Goal: Task Accomplishment & Management: Manage account settings

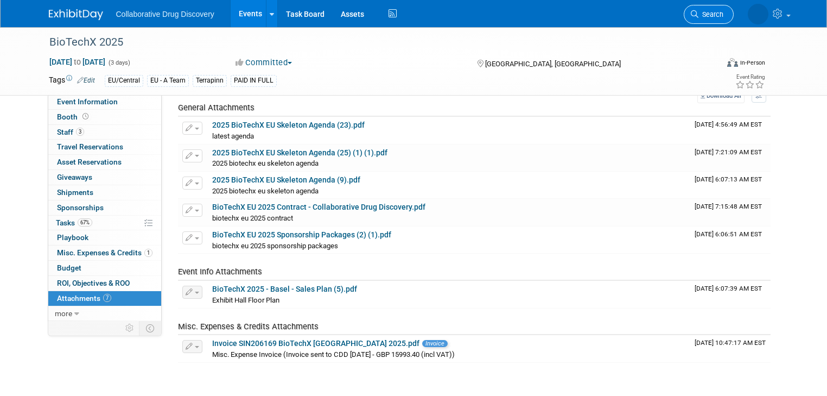
click at [716, 12] on span "Search" at bounding box center [710, 14] width 25 height 8
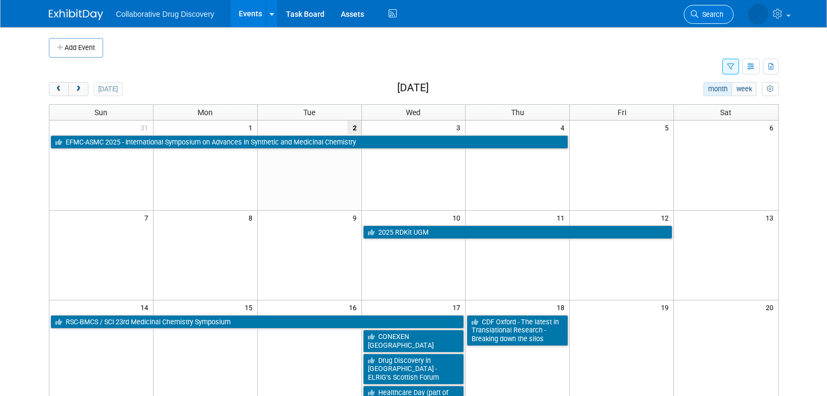
click at [723, 15] on span "Search" at bounding box center [710, 14] width 25 height 8
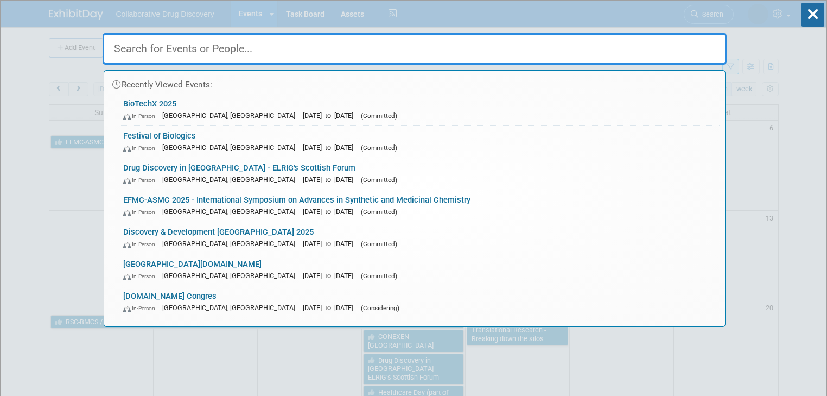
click at [365, 43] on input "text" at bounding box center [415, 48] width 624 height 31
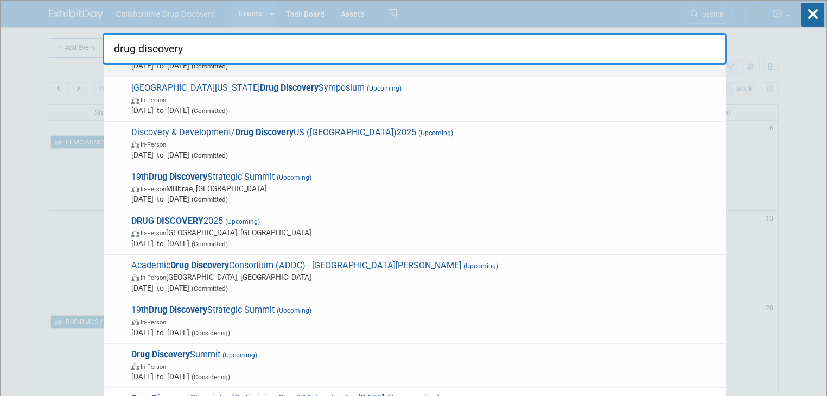
scroll to position [174, 0]
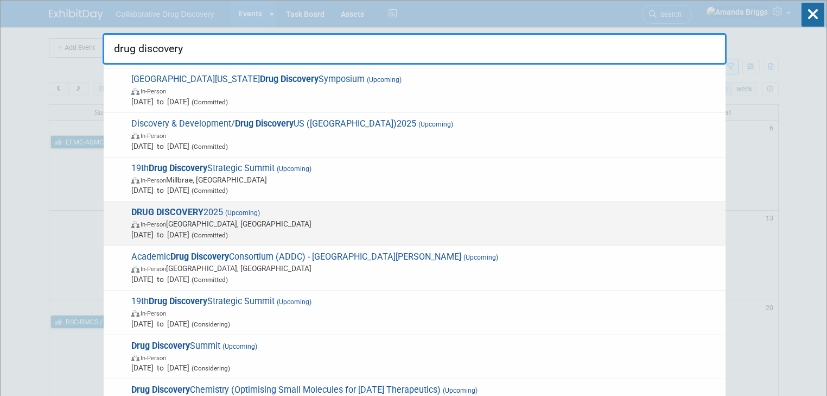
type input "drug discovery"
click at [192, 211] on strong "DRUG DISCOVERY" at bounding box center [167, 212] width 72 height 10
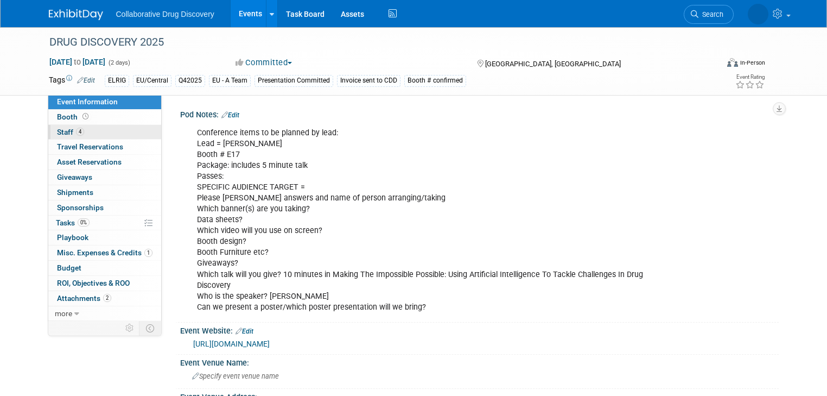
click at [57, 130] on span "Staff 4" at bounding box center [70, 131] width 27 height 9
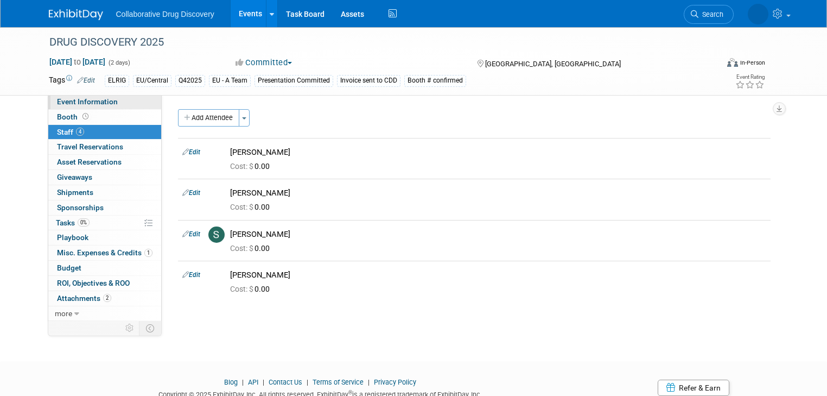
click at [57, 101] on span "Event Information" at bounding box center [87, 101] width 61 height 9
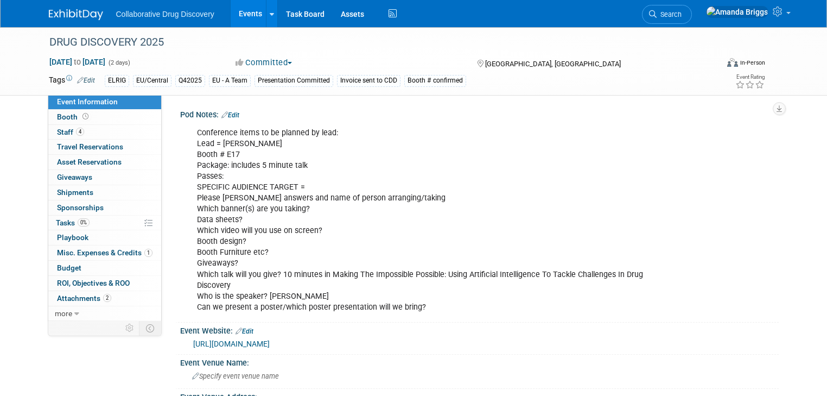
click at [232, 111] on link "Edit" at bounding box center [230, 115] width 18 height 8
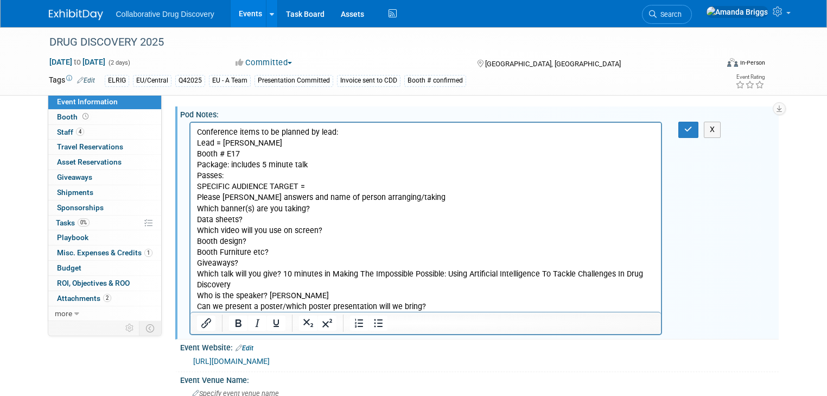
click at [265, 165] on p "Conference items to be planned by lead: Lead = Ben Booth # E17 Package: include…" at bounding box center [425, 219] width 458 height 185
click at [320, 163] on p "Conference items to be planned by lead: Lead = Ben Booth # E17 Package: include…" at bounding box center [425, 219] width 458 height 185
click at [692, 132] on icon "button" at bounding box center [688, 129] width 8 height 8
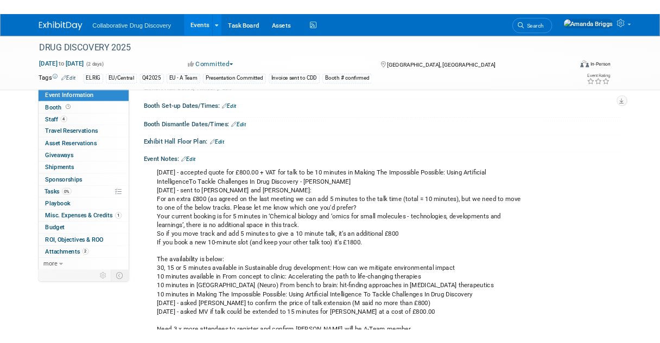
scroll to position [347, 0]
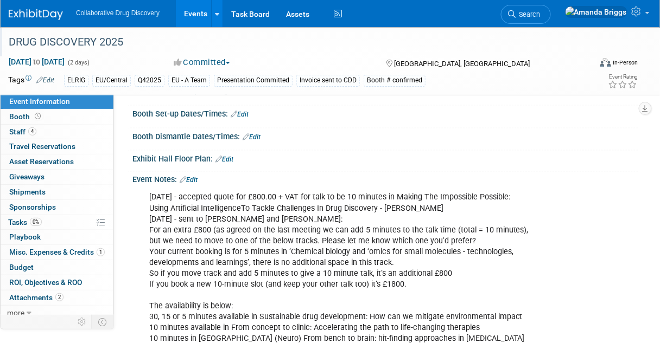
click at [124, 39] on div "DRUG DISCOVERY 2025" at bounding box center [294, 43] width 579 height 20
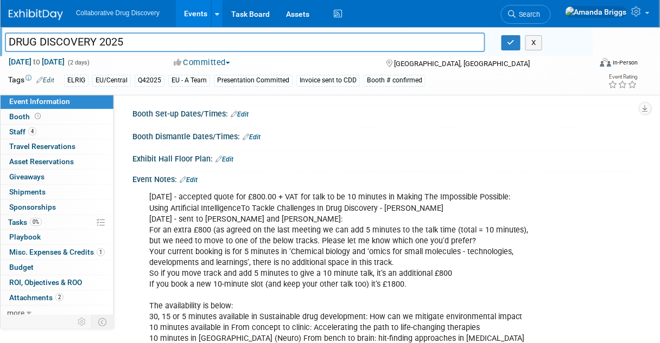
drag, startPoint x: 124, startPoint y: 39, endPoint x: 8, endPoint y: 37, distance: 116.1
click at [8, 37] on input "DRUG DISCOVERY 2025" at bounding box center [245, 42] width 480 height 19
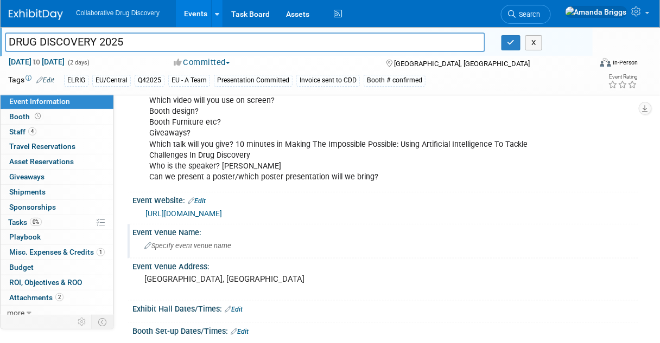
scroll to position [130, 0]
drag, startPoint x: 257, startPoint y: 155, endPoint x: 283, endPoint y: 146, distance: 27.5
click at [283, 146] on div "Conference items to be planned by lead: Lead = Ben Booth # E17 Package: include…" at bounding box center [340, 90] width 396 height 196
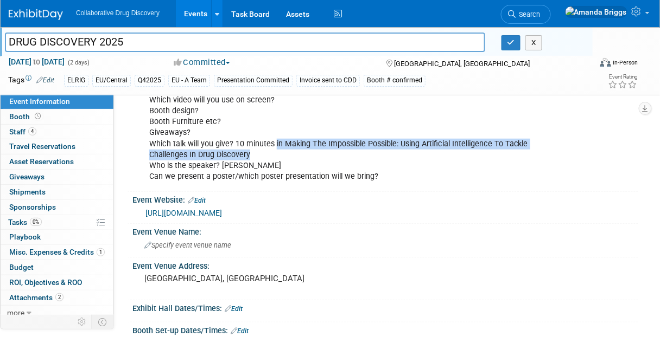
drag, startPoint x: 254, startPoint y: 154, endPoint x: 275, endPoint y: 144, distance: 22.3
click at [275, 144] on div "Conference items to be planned by lead: Lead = Ben Booth # E17 Package: include…" at bounding box center [340, 90] width 396 height 196
copy div "in Making The Impossible Possible: Using Artificial Intelligence To Tackle Chal…"
click at [540, 12] on span "Search" at bounding box center [527, 14] width 25 height 8
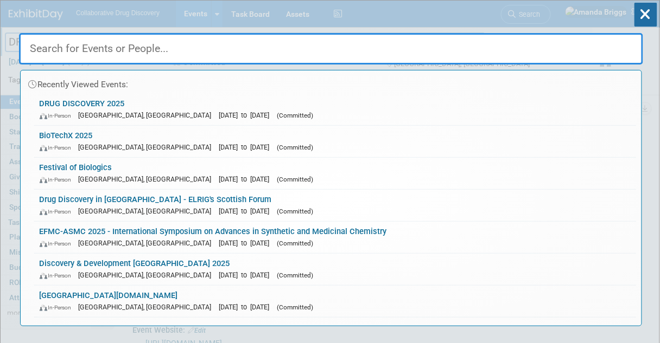
paste input "smartLabs"
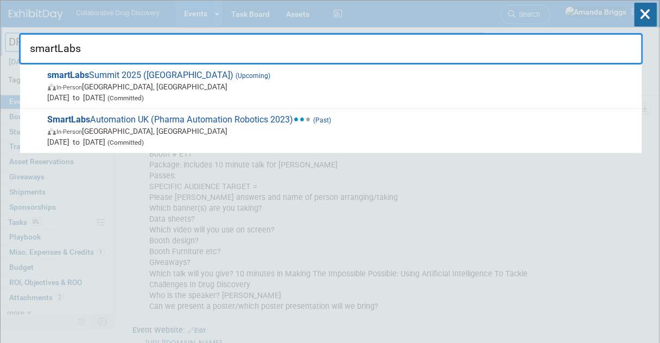
type input "smartLabs"
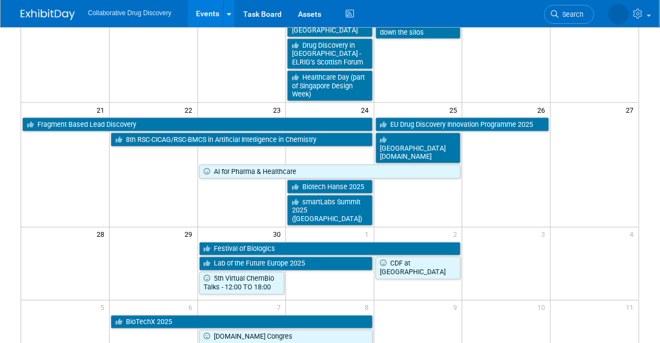
scroll to position [174, 0]
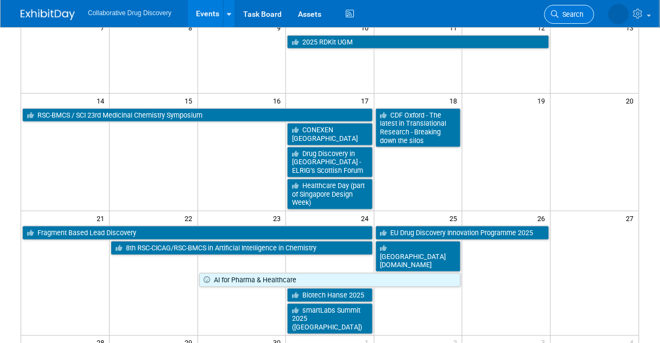
click at [576, 16] on span "Search" at bounding box center [571, 14] width 25 height 8
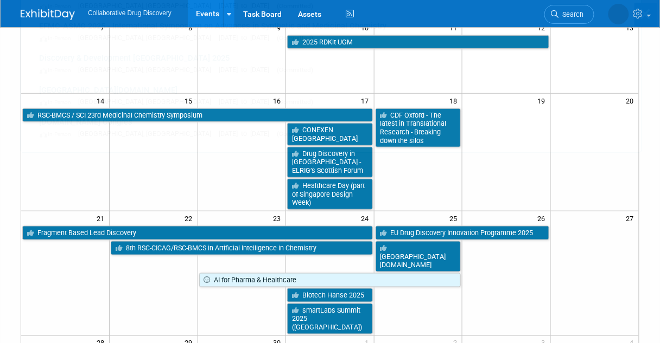
scroll to position [0, 0]
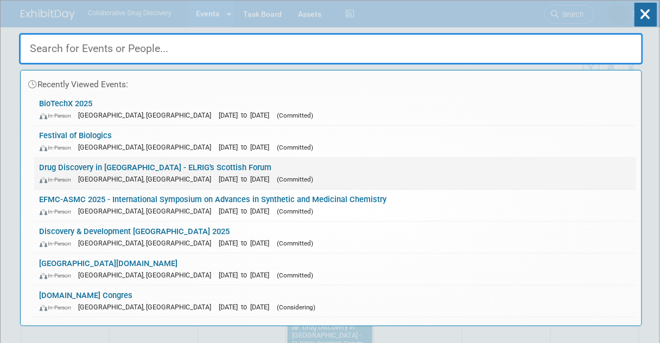
click at [73, 167] on link "Drug Discovery in Scotland - ELRIG's Scottish Forum In-Person Glasgow, United K…" at bounding box center [335, 173] width 602 height 31
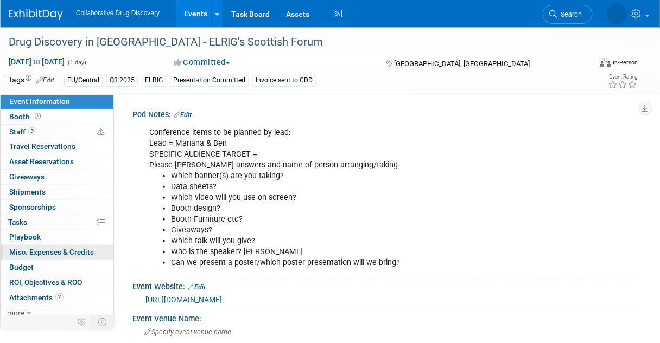
click at [41, 253] on span "Misc. Expenses & Credits 0" at bounding box center [51, 252] width 85 height 9
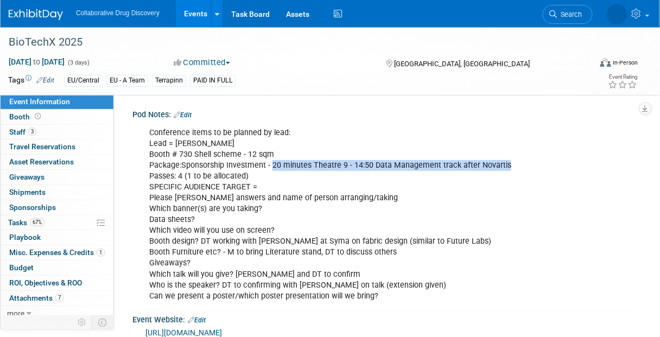
drag, startPoint x: 505, startPoint y: 163, endPoint x: 270, endPoint y: 166, distance: 234.9
click at [270, 166] on div "Conference items to be planned by lead: Lead = Dimitris Booth # 730 Shell schem…" at bounding box center [340, 214] width 396 height 185
copy div "20 minutes Theatre 9 - 14:50 Data Management track after Novartis"
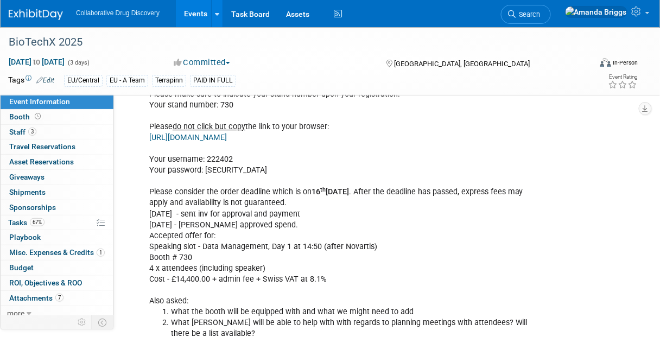
scroll to position [781, 0]
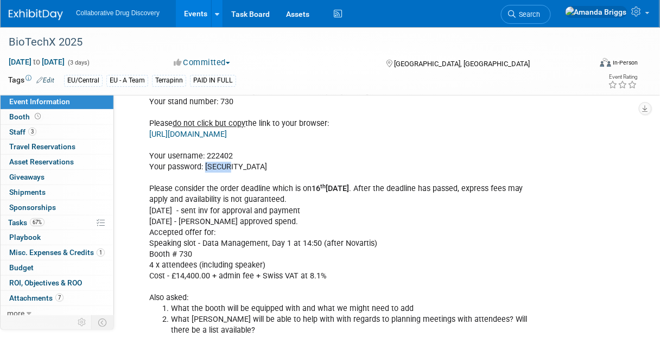
drag, startPoint x: 228, startPoint y: 174, endPoint x: 205, endPoint y: 175, distance: 23.9
click at [205, 175] on div "28AUG2025 - Sent details to DT & Jonathan Invite Your Guests! You're able to in…" at bounding box center [340, 96] width 396 height 686
copy div "dqhp32"
drag, startPoint x: 365, startPoint y: 141, endPoint x: 146, endPoint y: 143, distance: 218.7
click at [146, 143] on div "28AUG2025 - Sent details to DT & Jonathan Invite Your Guests! You're able to in…" at bounding box center [340, 96] width 396 height 686
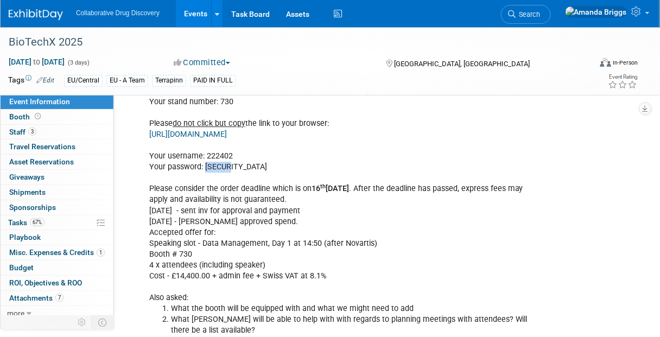
copy link "[URL][DOMAIN_NAME]"
drag, startPoint x: 231, startPoint y: 174, endPoint x: 205, endPoint y: 178, distance: 26.4
click at [205, 178] on div "28AUG2025 - Sent details to DT & Jonathan Invite Your Guests! You're able to in…" at bounding box center [340, 96] width 396 height 686
copy div "dqhp32"
click at [18, 132] on span "Staff 3" at bounding box center [22, 131] width 27 height 9
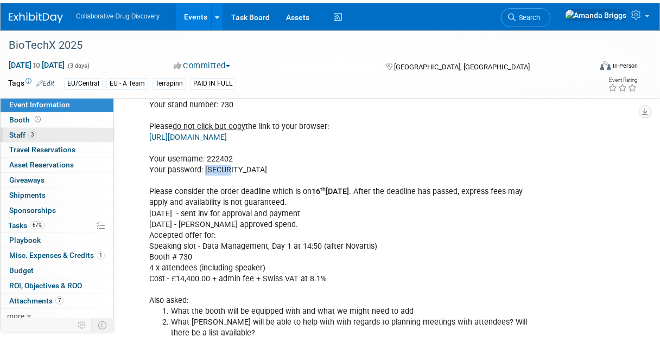
scroll to position [0, 0]
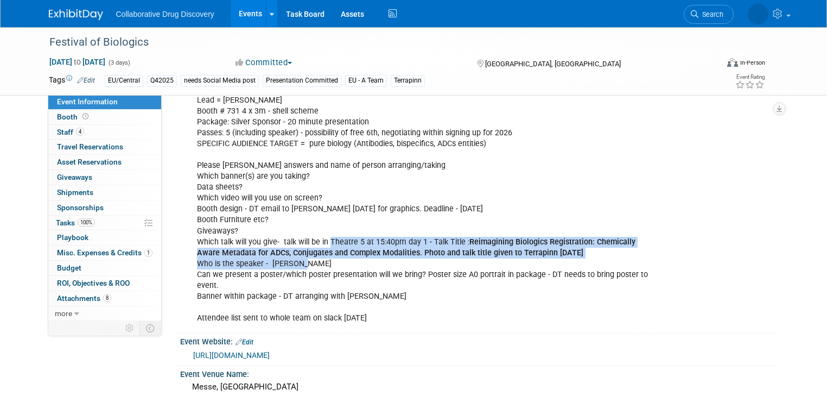
click at [80, 103] on span "Event Information" at bounding box center [87, 101] width 61 height 9
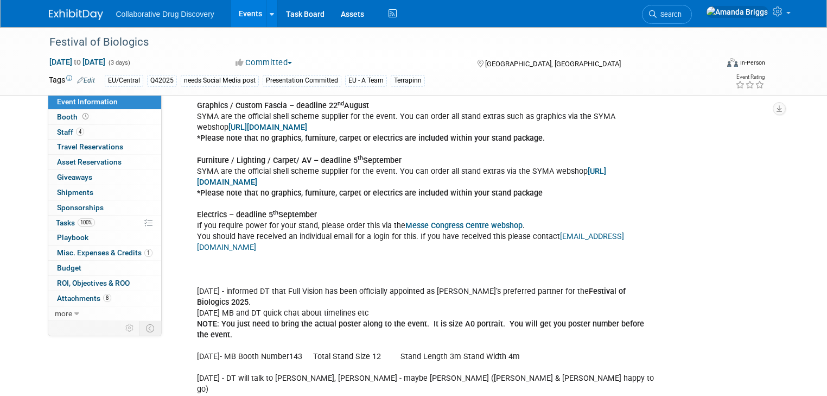
scroll to position [825, 0]
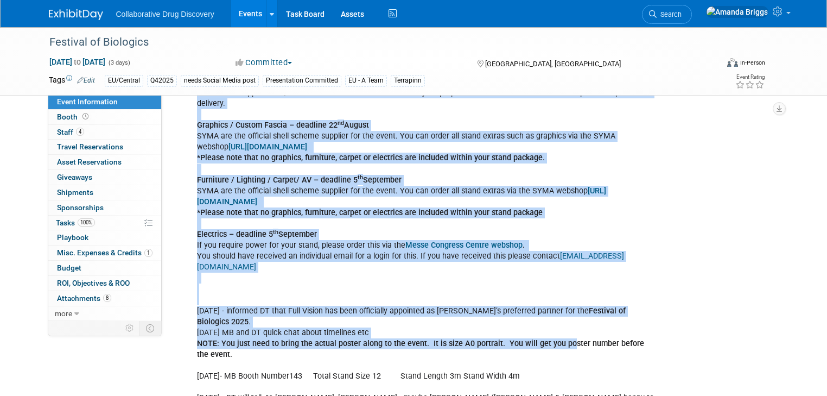
drag, startPoint x: 679, startPoint y: 320, endPoint x: 557, endPoint y: 320, distance: 122.1
click at [557, 320] on div "02SEP2025 - Sticking to 5 passes Antima no longer available DT to decide on 5th…" at bounding box center [479, 277] width 598 height 962
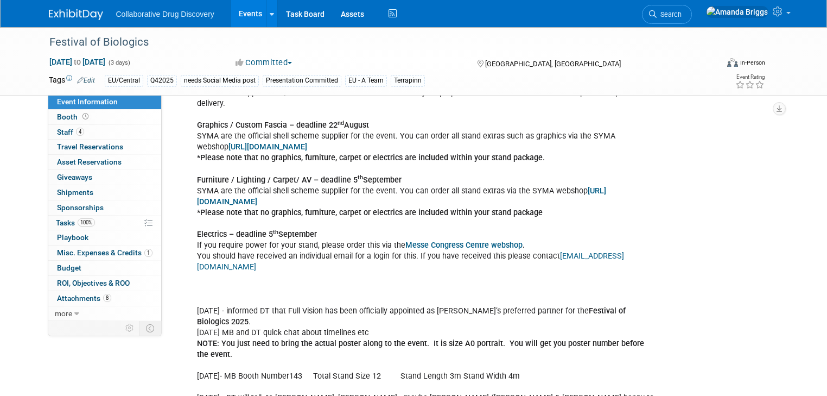
click at [624, 328] on div "02SEP2025 - Sticking to 5 passes Antima no longer available DT to decide on 5th…" at bounding box center [425, 278] width 473 height 959
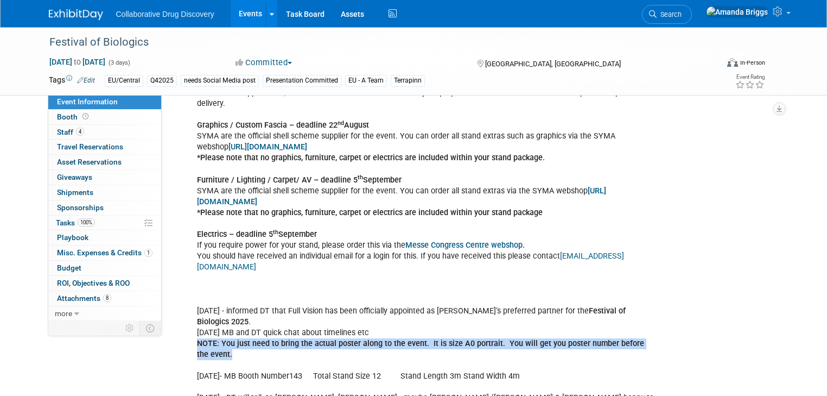
drag, startPoint x: 658, startPoint y: 317, endPoint x: 183, endPoint y: 322, distance: 474.7
click at [189, 322] on div "02SEP2025 - Sticking to 5 passes Antima no longer available DT to decide on 5th…" at bounding box center [425, 278] width 473 height 959
copy b "NOTE: You just need to bring the actual poster along to the event. It is size A…"
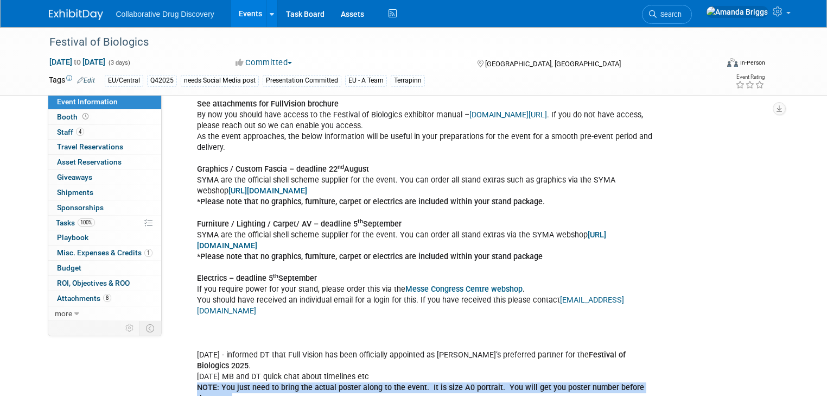
scroll to position [781, 0]
click at [606, 241] on link "[URL][DOMAIN_NAME]" at bounding box center [401, 239] width 409 height 20
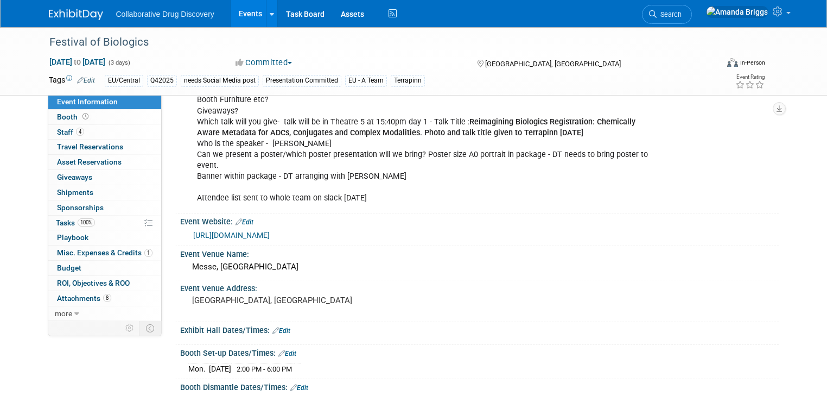
scroll to position [43, 0]
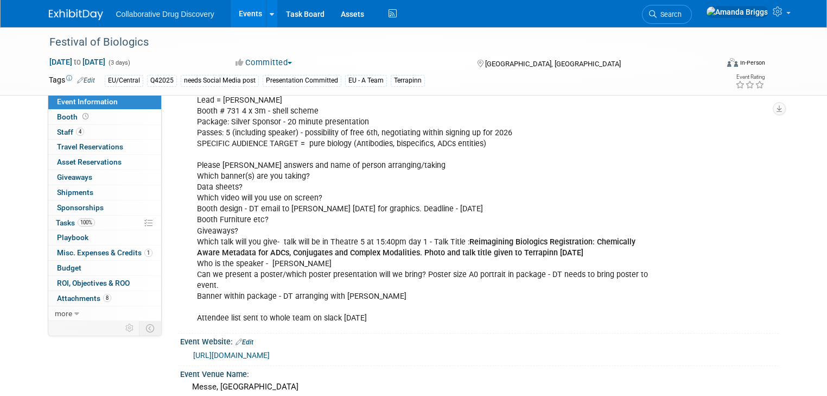
drag, startPoint x: 139, startPoint y: 39, endPoint x: 30, endPoint y: 38, distance: 108.5
click at [30, 38] on div "Festival of Biologics Sep 30, 2025 to Oct 2, 2025 (3 days) Sep 30, 2025 to Oct …" at bounding box center [413, 61] width 827 height 68
click at [78, 40] on div "Festival of Biologics" at bounding box center [375, 43] width 659 height 20
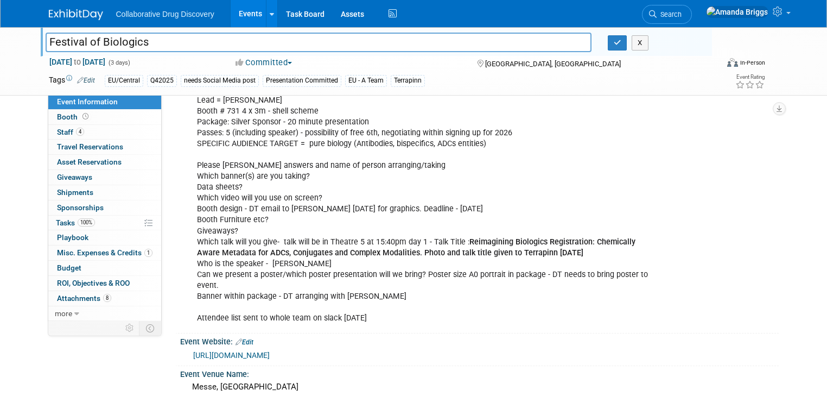
drag, startPoint x: 139, startPoint y: 42, endPoint x: 30, endPoint y: 42, distance: 109.1
click at [37, 42] on div "Festival of Biologics" at bounding box center [318, 43] width 562 height 16
click at [74, 252] on span "Misc. Expenses & Credits 1" at bounding box center [104, 252] width 95 height 9
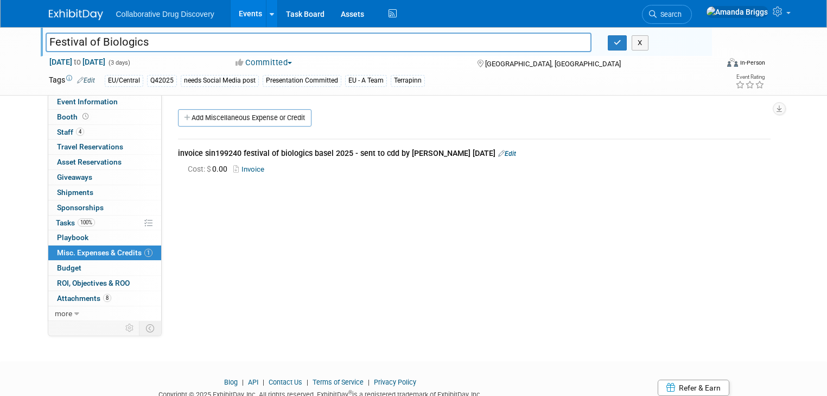
click at [247, 170] on link "Invoice" at bounding box center [250, 169] width 35 height 8
click at [72, 297] on span "Attachments 8" at bounding box center [84, 298] width 54 height 9
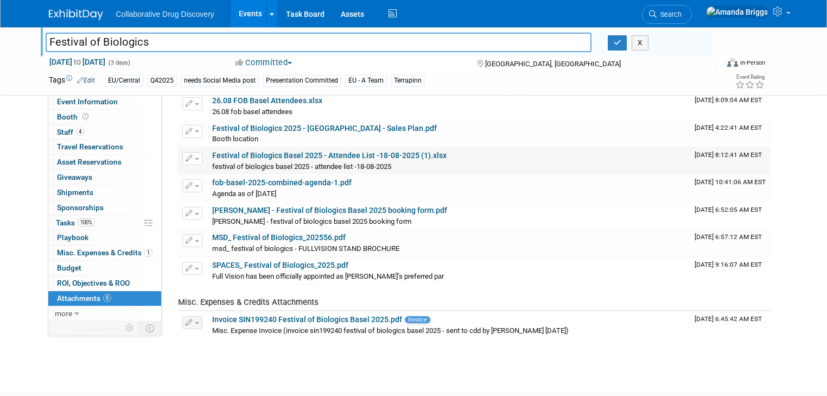
scroll to position [50, 0]
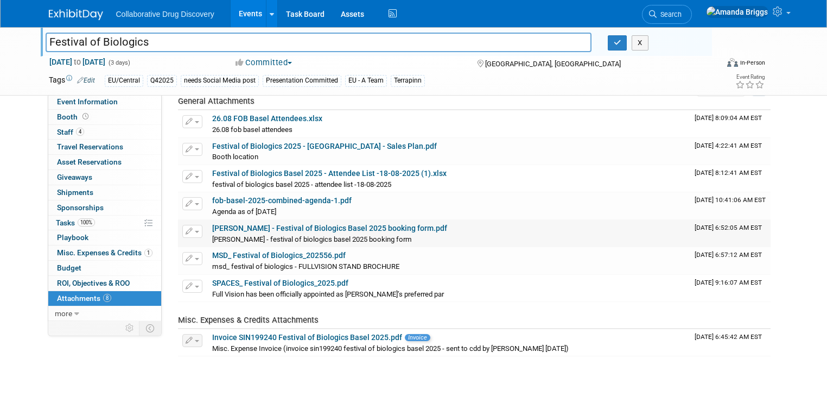
click at [271, 228] on link "[PERSON_NAME] - Festival of Biologics Basel 2025 booking form.pdf" at bounding box center [329, 228] width 235 height 9
click at [97, 253] on span "Misc. Expenses & Credits 1" at bounding box center [104, 252] width 95 height 9
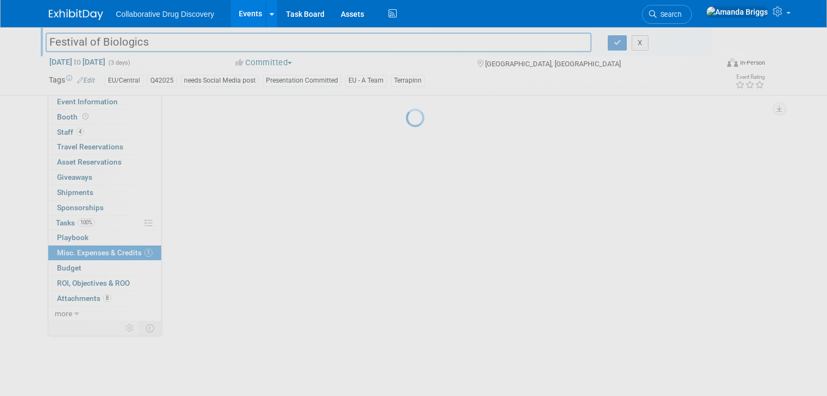
scroll to position [0, 0]
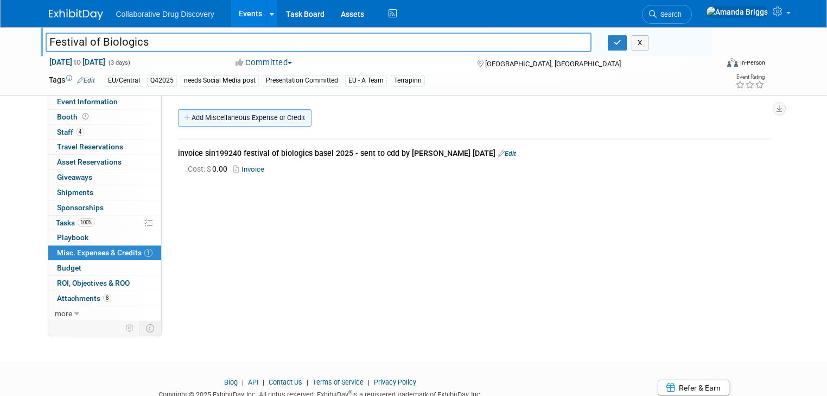
click at [219, 119] on link "Add Miscellaneous Expense or Credit" at bounding box center [244, 117] width 133 height 17
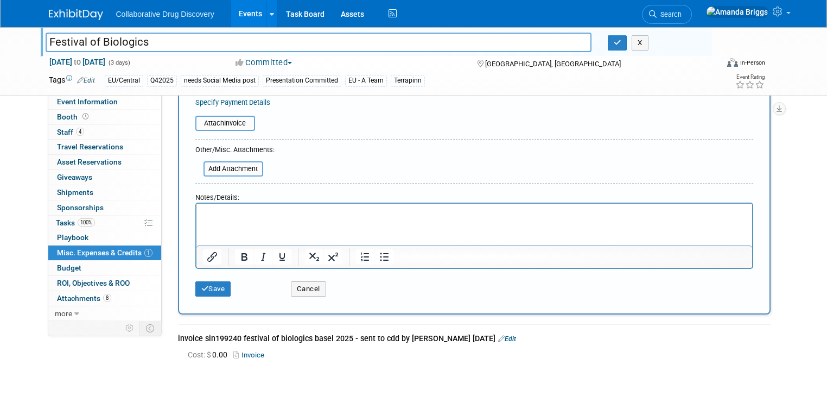
scroll to position [174, 0]
click at [231, 123] on input "file" at bounding box center [189, 122] width 129 height 13
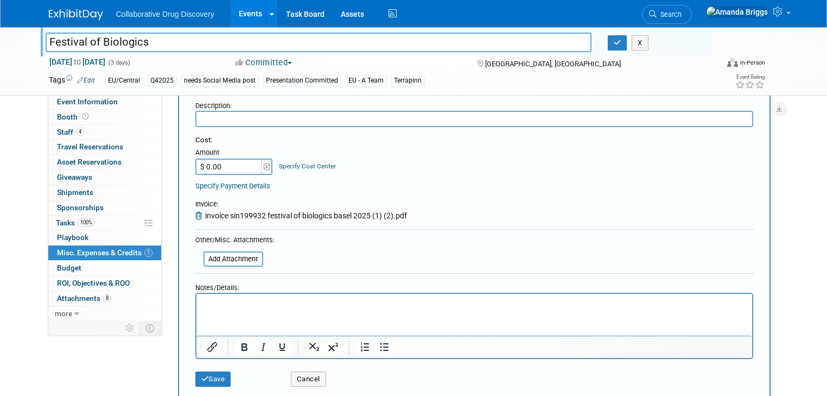
scroll to position [87, 0]
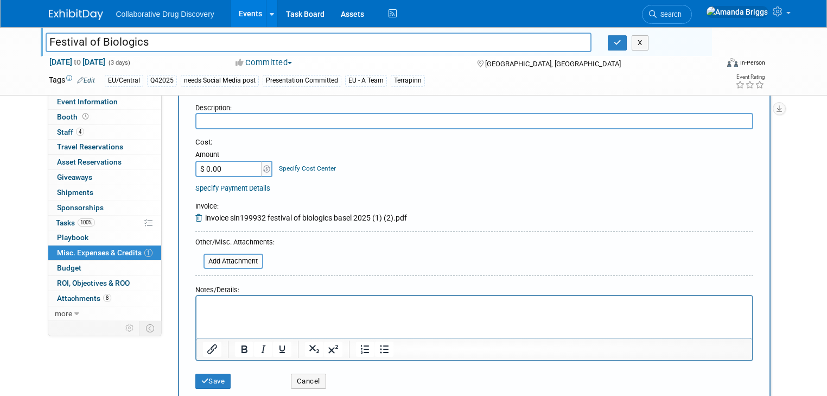
click at [244, 125] on input "text" at bounding box center [474, 121] width 558 height 16
type input "revised invoice with tax 8.1 %"
click at [208, 378] on button "Save" at bounding box center [213, 380] width 36 height 15
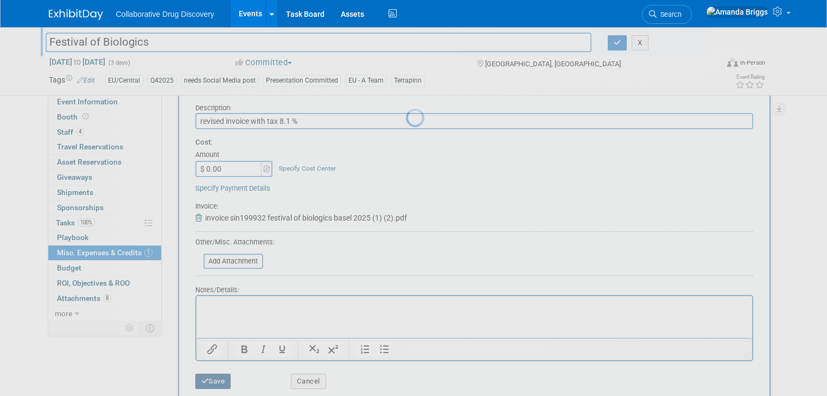
scroll to position [41, 0]
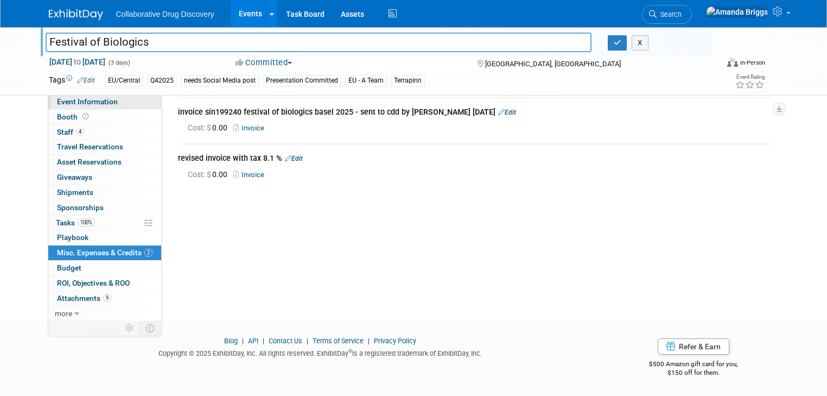
click at [79, 99] on span "Event Information" at bounding box center [87, 101] width 61 height 9
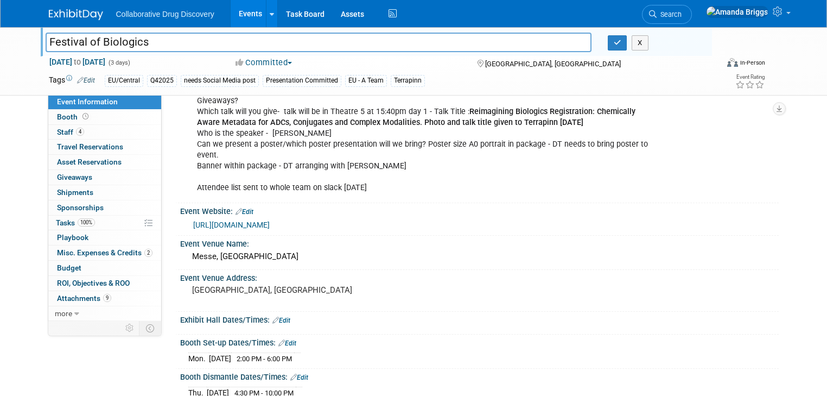
scroll to position [174, 0]
click at [99, 251] on span "Misc. Expenses & Credits 2" at bounding box center [104, 252] width 95 height 9
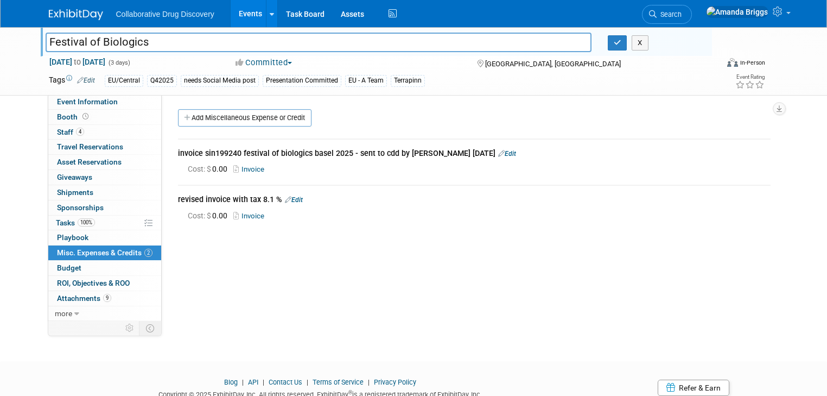
click at [286, 198] on link "Edit" at bounding box center [294, 200] width 18 height 8
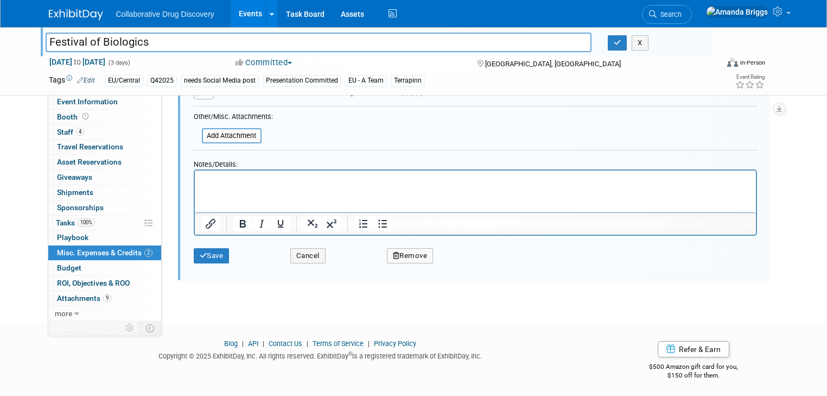
scroll to position [257, 0]
click at [401, 253] on button "Remove" at bounding box center [410, 254] width 47 height 15
click at [474, 265] on link "Yes" at bounding box center [469, 264] width 31 height 17
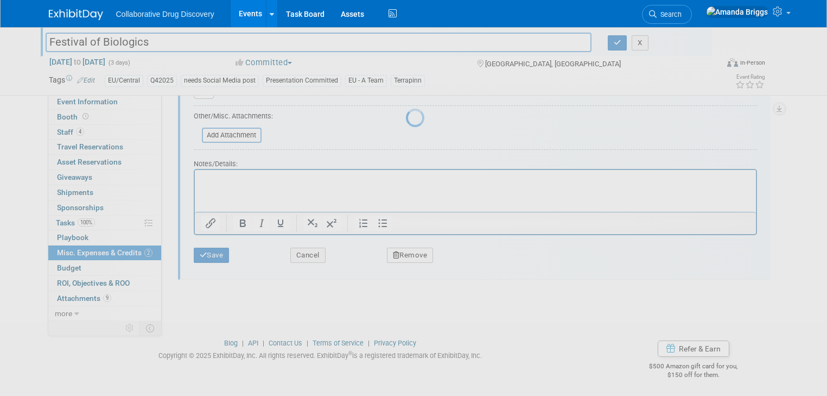
scroll to position [41, 0]
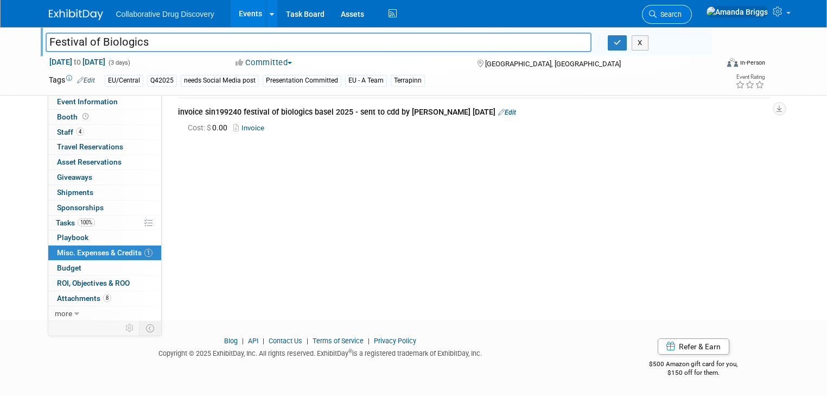
click at [681, 11] on span "Search" at bounding box center [668, 14] width 25 height 8
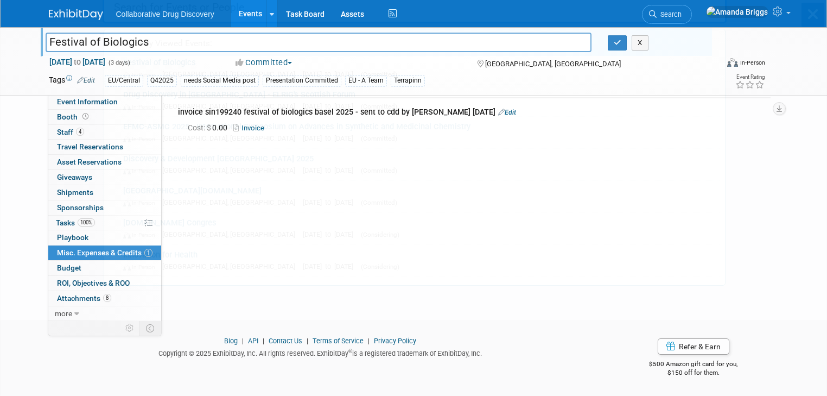
scroll to position [0, 0]
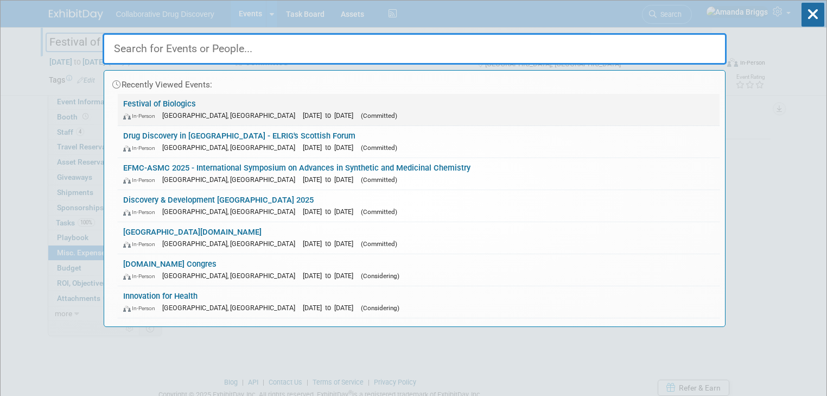
click at [175, 102] on link "Festival of Biologics In-Person Basel, Switzerland Sep 30, 2025 to Oct 2, 2025 …" at bounding box center [419, 109] width 602 height 31
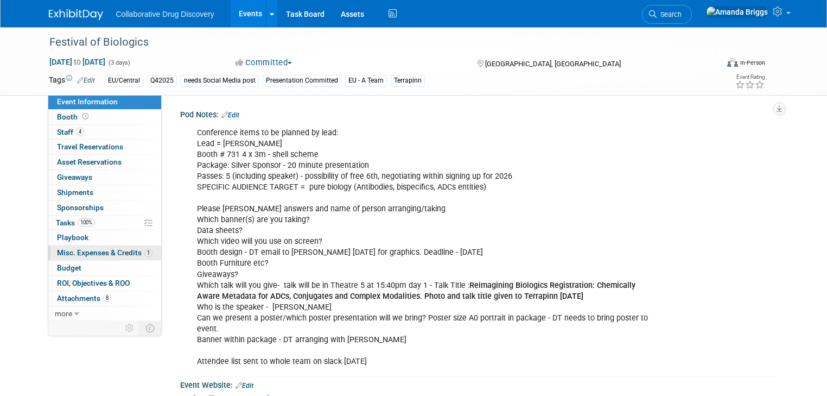
click at [80, 256] on span "Misc. Expenses & Credits 1" at bounding box center [104, 252] width 95 height 9
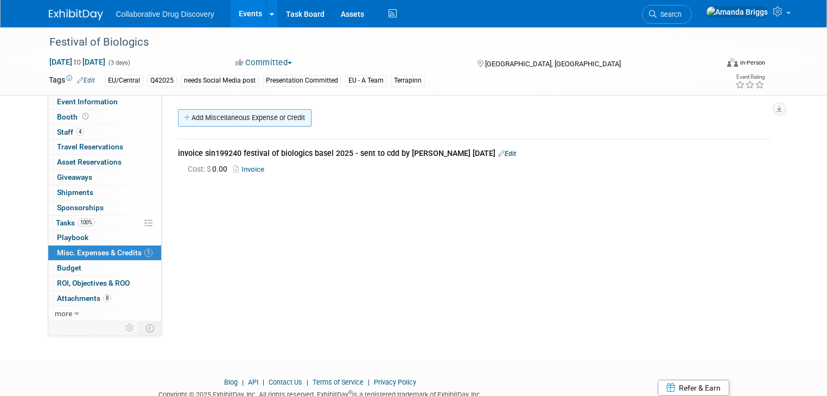
click at [236, 119] on link "Add Miscellaneous Expense or Credit" at bounding box center [244, 117] width 133 height 17
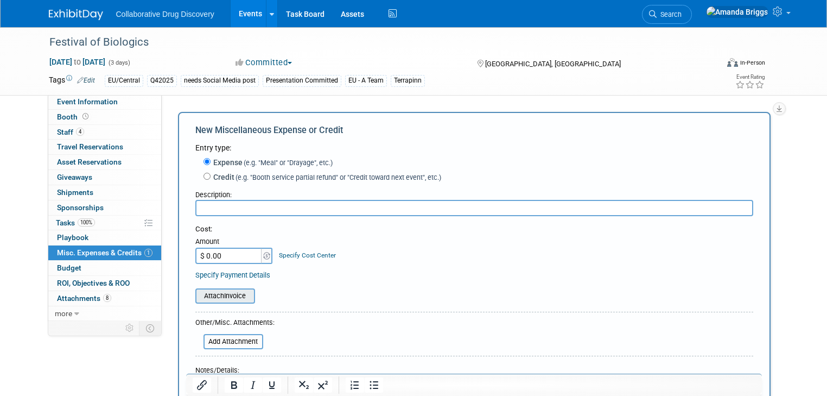
click at [218, 295] on input "file" at bounding box center [189, 295] width 129 height 13
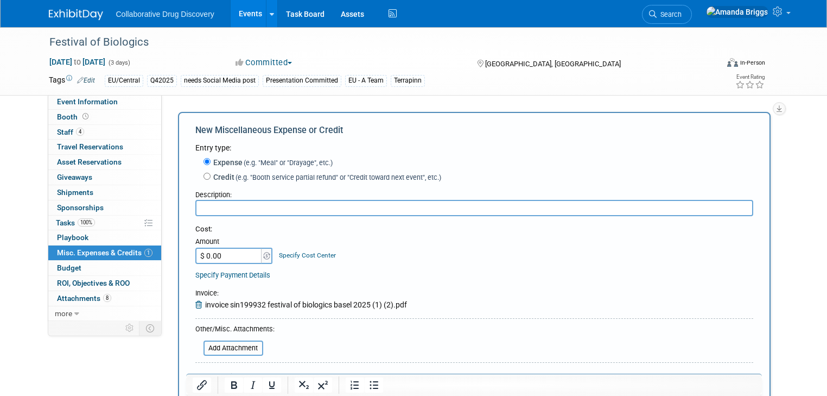
click at [259, 209] on input "text" at bounding box center [474, 208] width 558 height 16
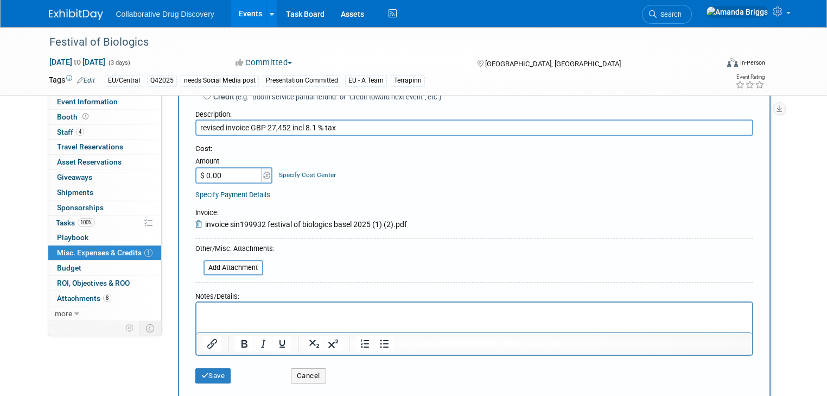
scroll to position [87, 0]
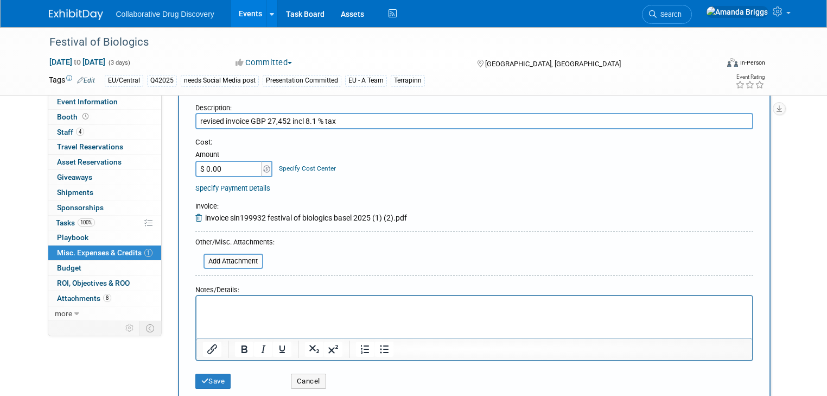
click at [316, 120] on input "revised invoice GBP 27,452 incl 8.1 % tax" at bounding box center [474, 121] width 558 height 16
type input "revised invoice GBP 27,452 incl 8.1 % CH tax"
click at [211, 380] on button "Save" at bounding box center [213, 380] width 36 height 15
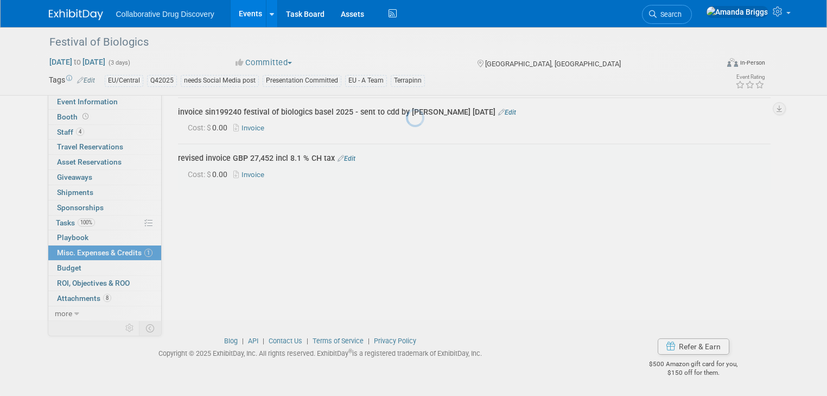
scroll to position [41, 0]
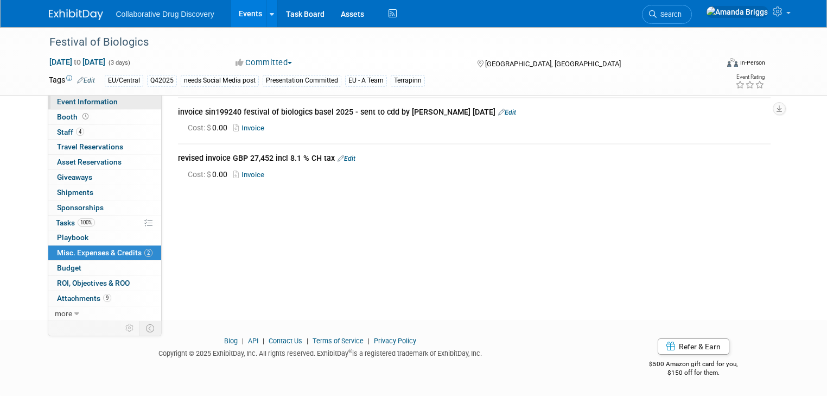
click at [59, 103] on span "Event Information" at bounding box center [87, 101] width 61 height 9
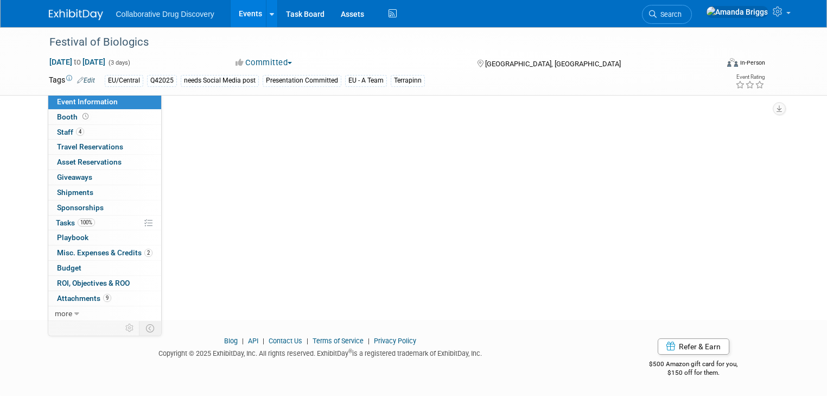
scroll to position [0, 0]
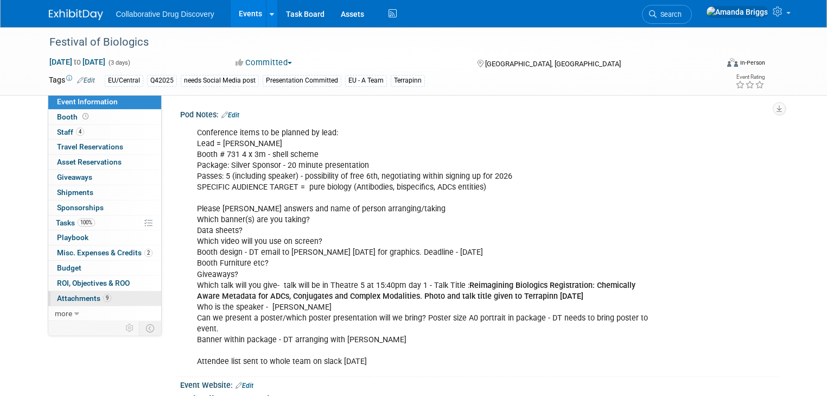
click at [72, 298] on span "Attachments 9" at bounding box center [84, 298] width 54 height 9
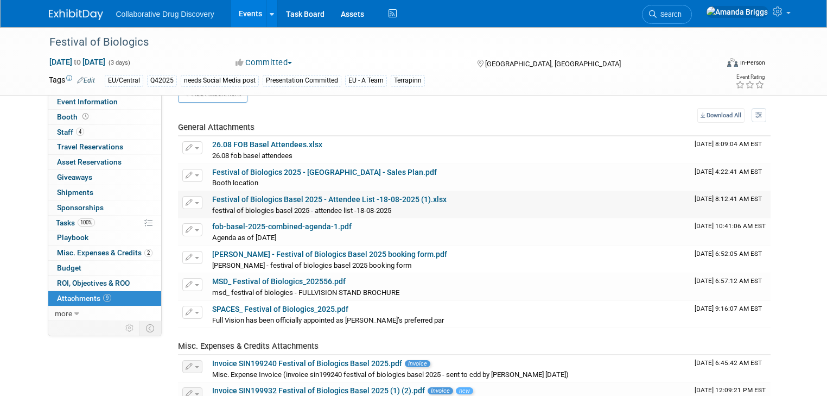
scroll to position [43, 0]
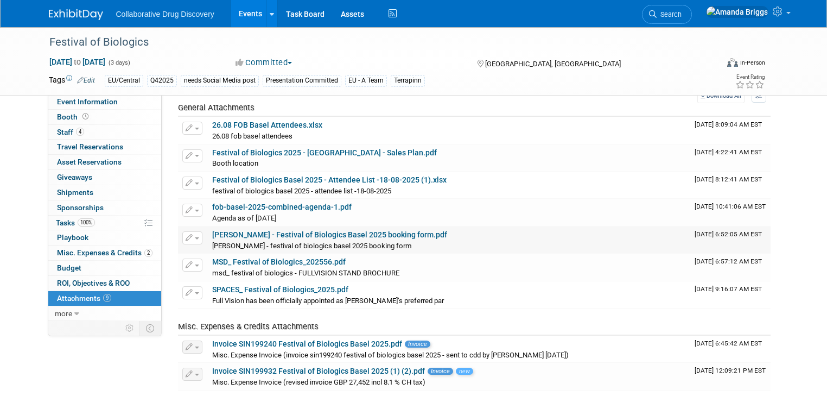
click at [279, 234] on link "[PERSON_NAME] - Festival of Biologics Basel 2025 booking form.pdf" at bounding box center [329, 234] width 235 height 9
